Goal: Information Seeking & Learning: Learn about a topic

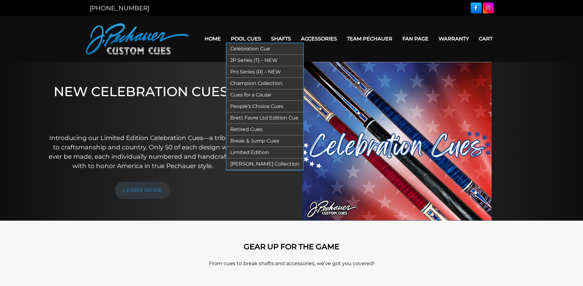
click at [248, 164] on link "[PERSON_NAME] Collection" at bounding box center [264, 165] width 77 height 12
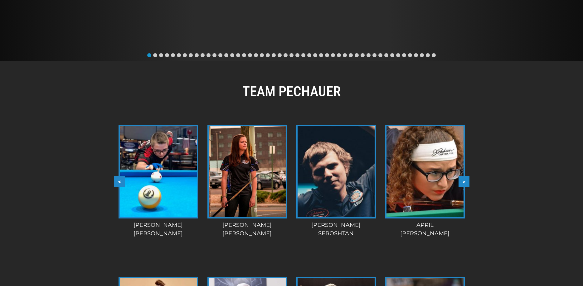
scroll to position [392, 0]
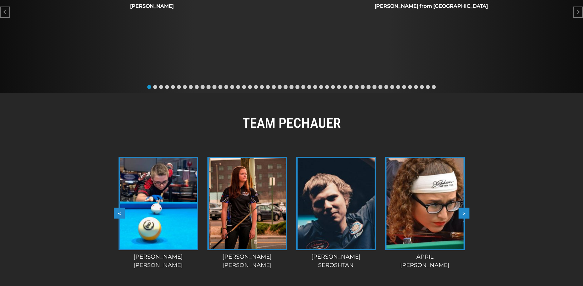
click at [467, 212] on button ">" at bounding box center [463, 213] width 11 height 11
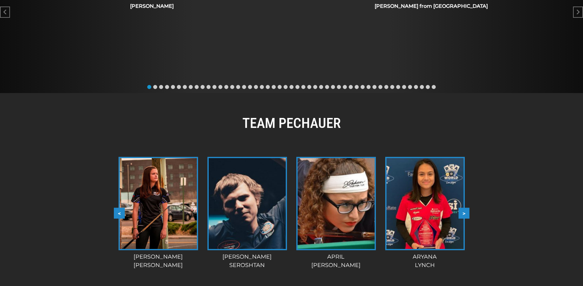
click at [464, 212] on button ">" at bounding box center [463, 213] width 11 height 11
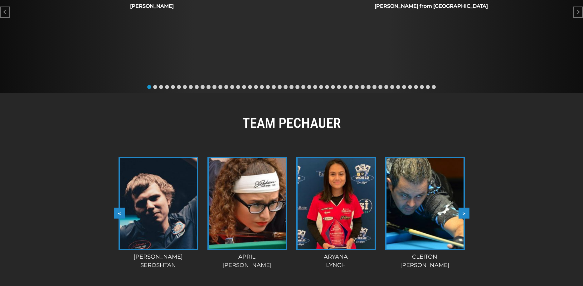
click at [464, 212] on button ">" at bounding box center [463, 213] width 11 height 11
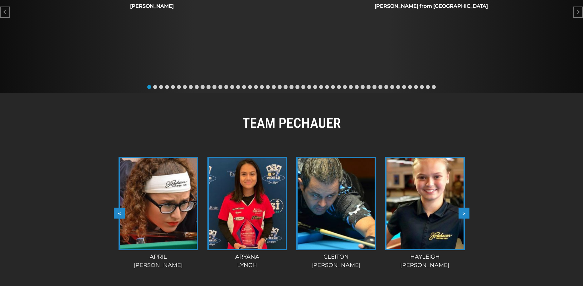
click at [464, 212] on button ">" at bounding box center [463, 213] width 11 height 11
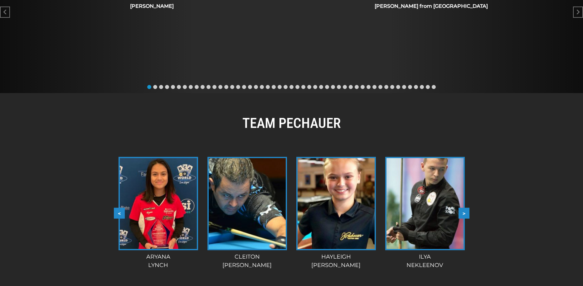
click at [464, 212] on button ">" at bounding box center [463, 213] width 11 height 11
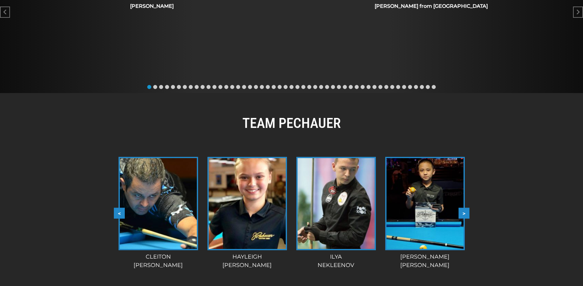
click at [464, 212] on button ">" at bounding box center [463, 213] width 11 height 11
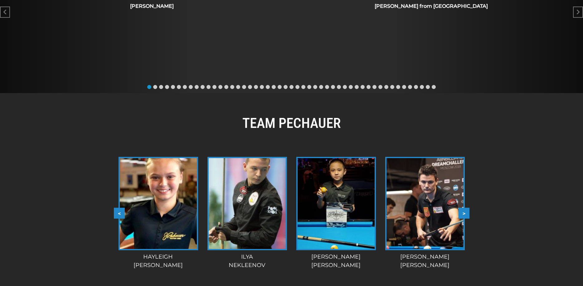
click at [464, 212] on button ">" at bounding box center [463, 213] width 11 height 11
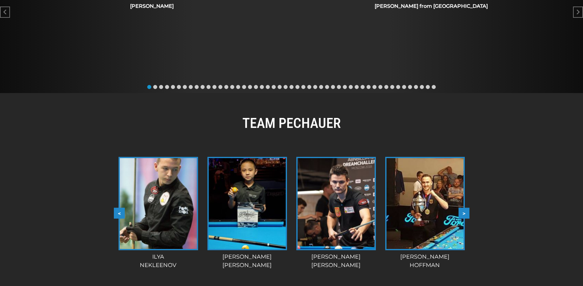
click at [464, 212] on button ">" at bounding box center [463, 213] width 11 height 11
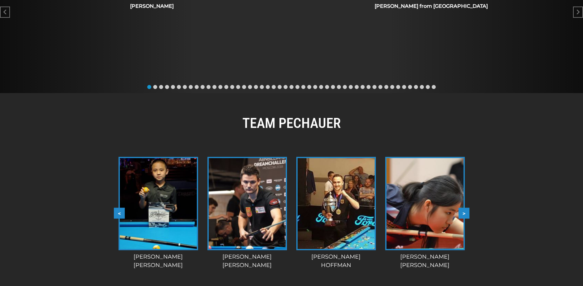
click at [463, 212] on button ">" at bounding box center [463, 213] width 11 height 11
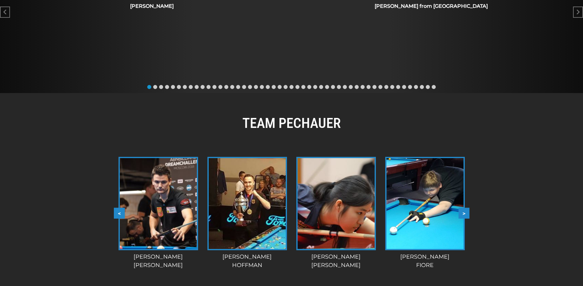
click at [465, 212] on button ">" at bounding box center [463, 213] width 11 height 11
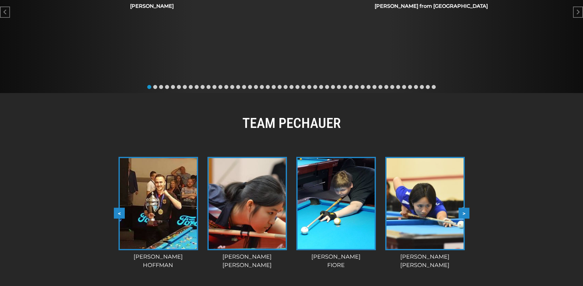
click at [467, 212] on button ">" at bounding box center [463, 213] width 11 height 11
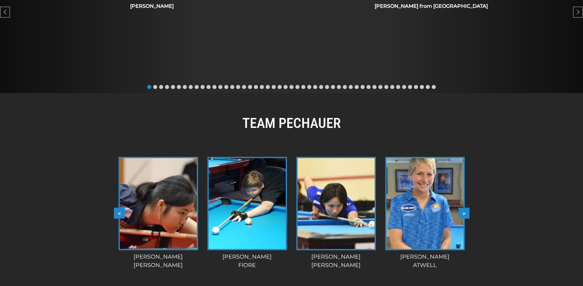
click at [467, 212] on button ">" at bounding box center [463, 213] width 11 height 11
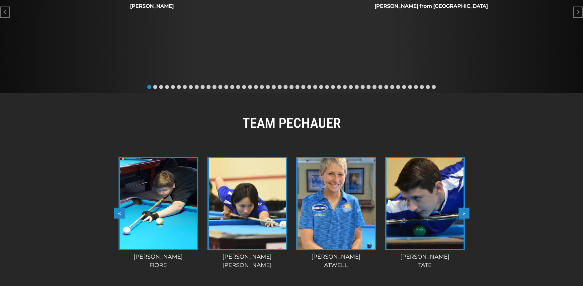
click at [467, 212] on button ">" at bounding box center [463, 213] width 11 height 11
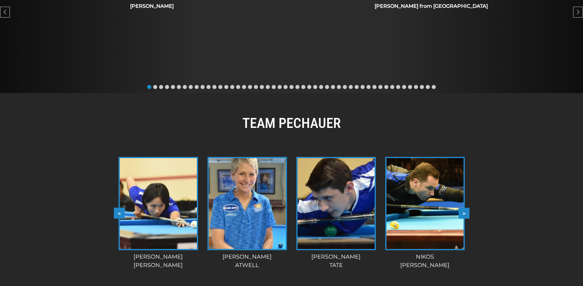
click at [467, 212] on button ">" at bounding box center [463, 213] width 11 height 11
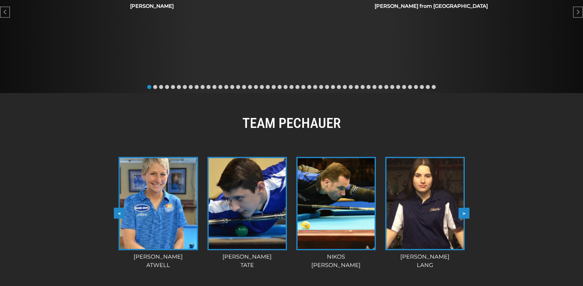
click at [467, 212] on button ">" at bounding box center [463, 213] width 11 height 11
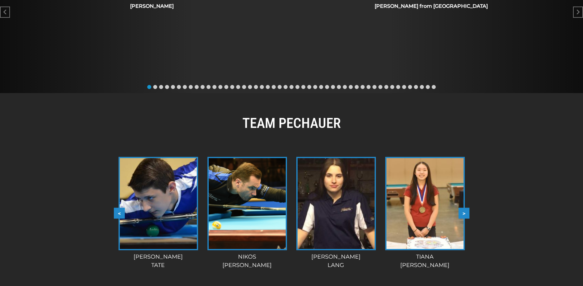
click at [467, 212] on button ">" at bounding box center [463, 213] width 11 height 11
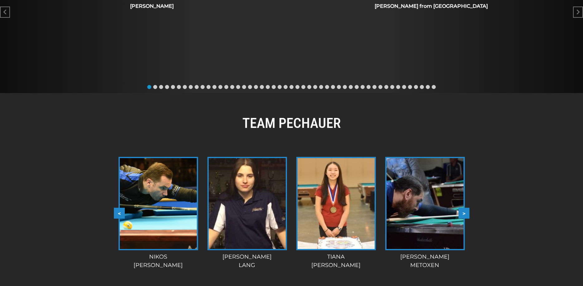
click at [467, 212] on button ">" at bounding box center [463, 213] width 11 height 11
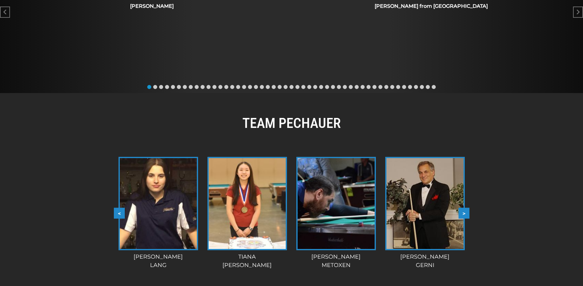
click at [467, 212] on button ">" at bounding box center [463, 213] width 11 height 11
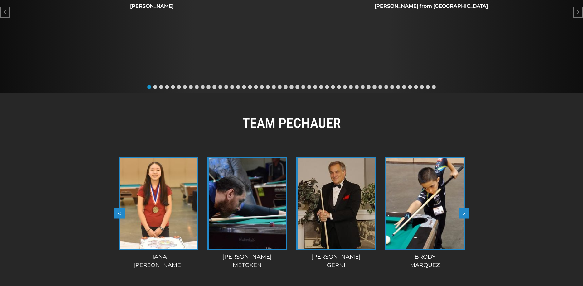
click at [467, 212] on button ">" at bounding box center [463, 213] width 11 height 11
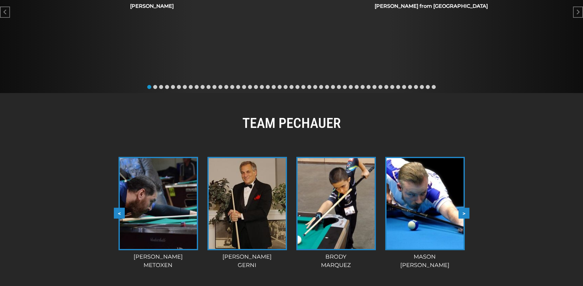
click at [467, 212] on button ">" at bounding box center [463, 213] width 11 height 11
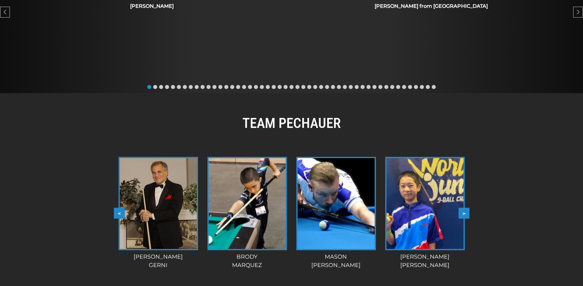
click at [467, 212] on button ">" at bounding box center [463, 213] width 11 height 11
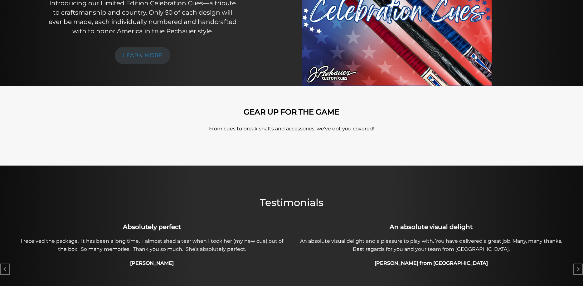
scroll to position [11, 0]
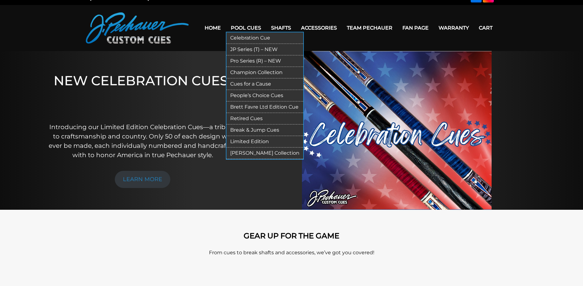
click at [236, 47] on link "JP Series (T) – NEW" at bounding box center [264, 50] width 77 height 12
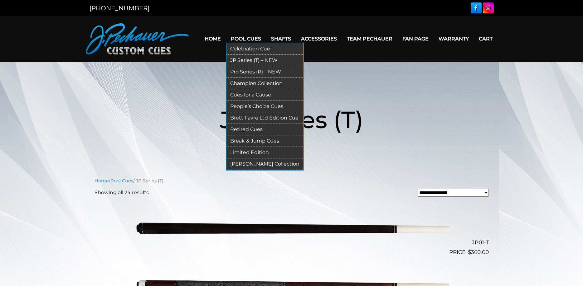
click at [240, 74] on link "Pro Series (R) – NEW" at bounding box center [264, 72] width 77 height 12
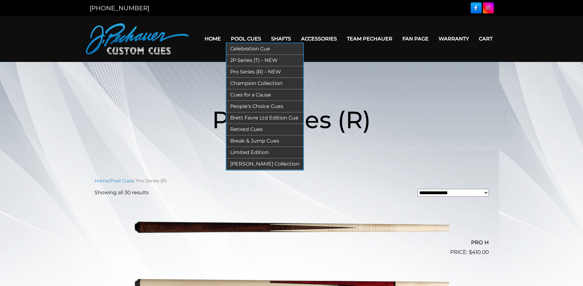
click at [239, 83] on link "Champion Collection" at bounding box center [264, 84] width 77 height 12
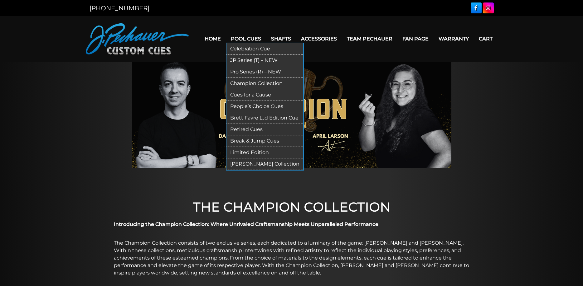
click at [233, 95] on link "Cues for a Cause" at bounding box center [264, 95] width 77 height 12
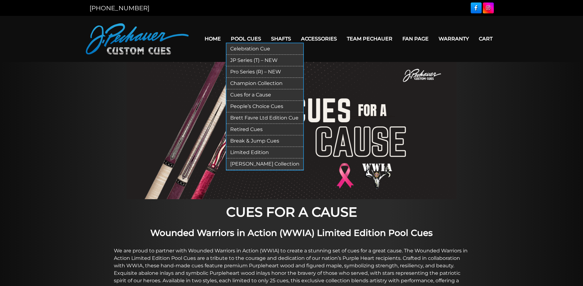
click at [248, 154] on link "Limited Edition" at bounding box center [264, 153] width 77 height 12
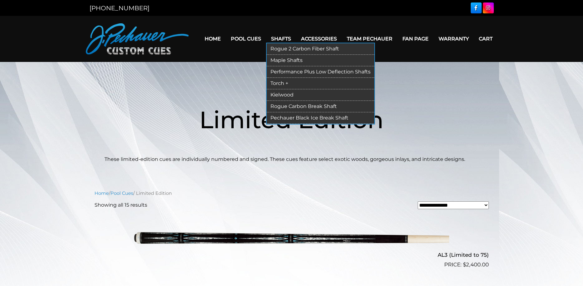
click at [288, 72] on link "Performance Plus Low Deflection Shafts" at bounding box center [321, 72] width 108 height 12
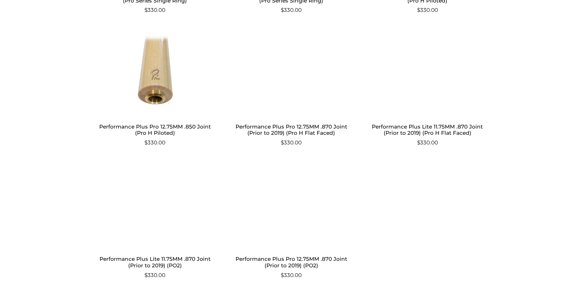
scroll to position [604, 0]
